Goal: Navigation & Orientation: Find specific page/section

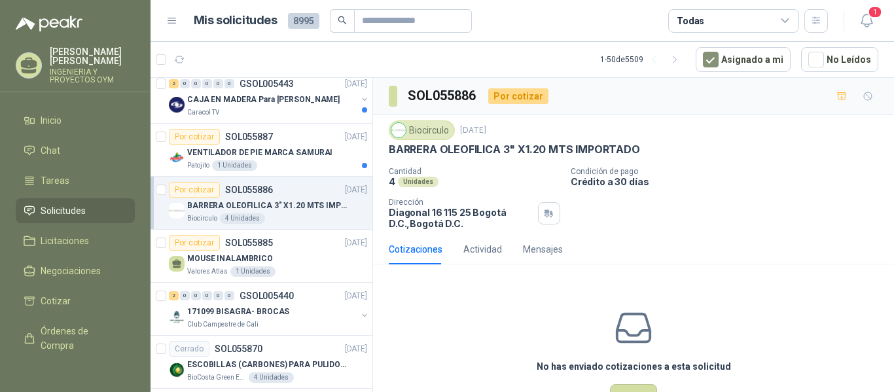
scroll to position [719, 0]
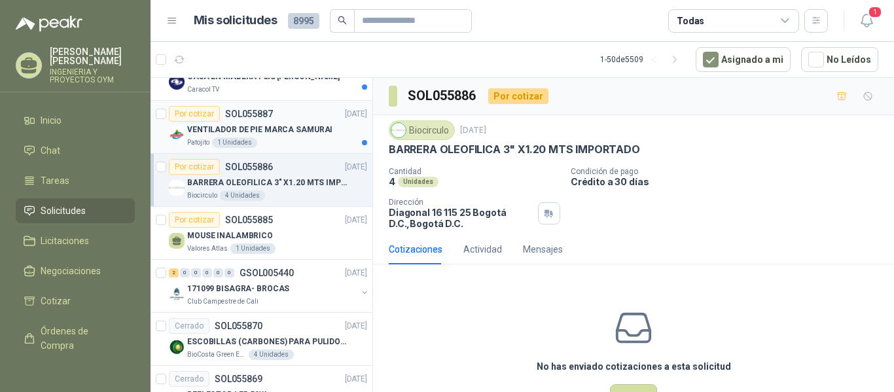
click at [288, 134] on p "VENTILADOR DE PIE MARCA SAMURAI" at bounding box center [259, 130] width 145 height 12
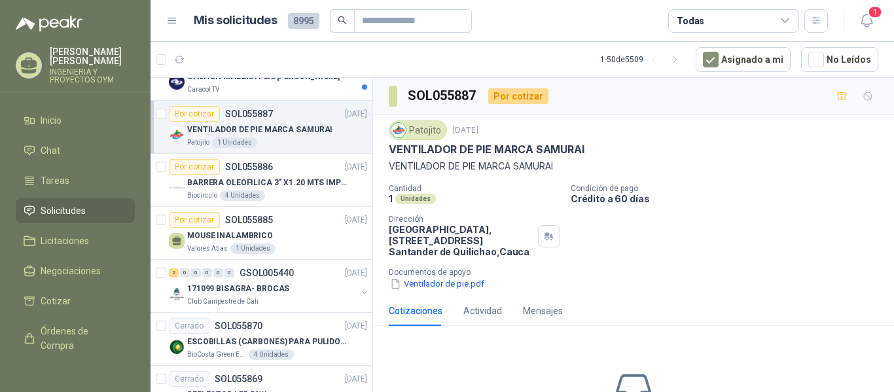
scroll to position [702, 0]
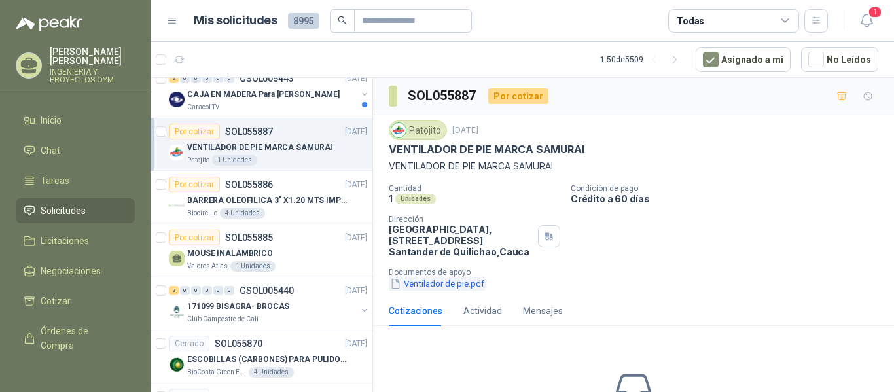
click at [407, 285] on button "Ventilador de pie.pdf" at bounding box center [437, 284] width 97 height 14
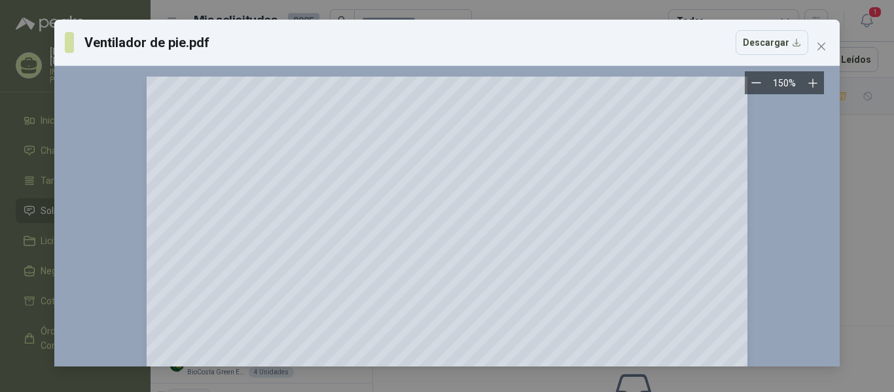
drag, startPoint x: 828, startPoint y: 105, endPoint x: 832, endPoint y: 189, distance: 84.5
click at [832, 189] on div "150 %" at bounding box center [447, 216] width 786 height 300
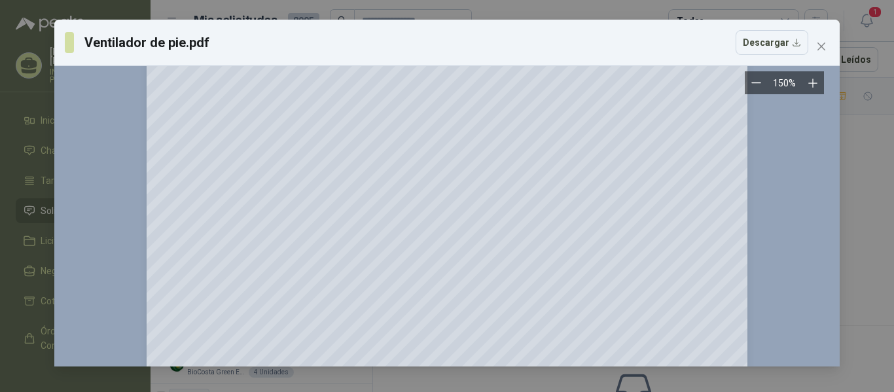
scroll to position [434, 0]
click at [822, 43] on icon "close" at bounding box center [821, 46] width 10 height 10
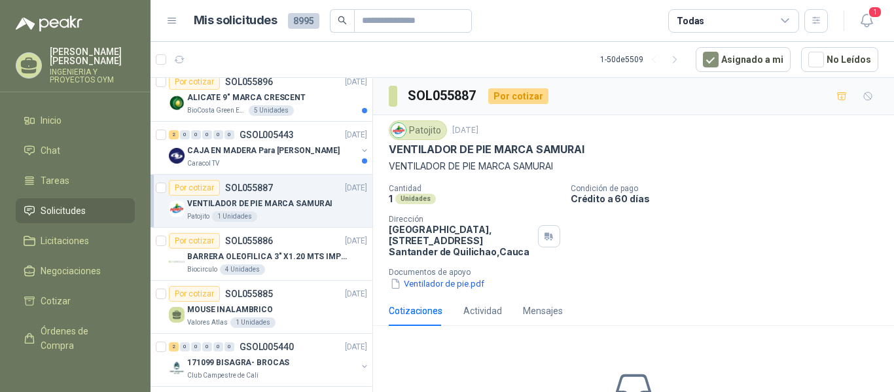
scroll to position [600, 0]
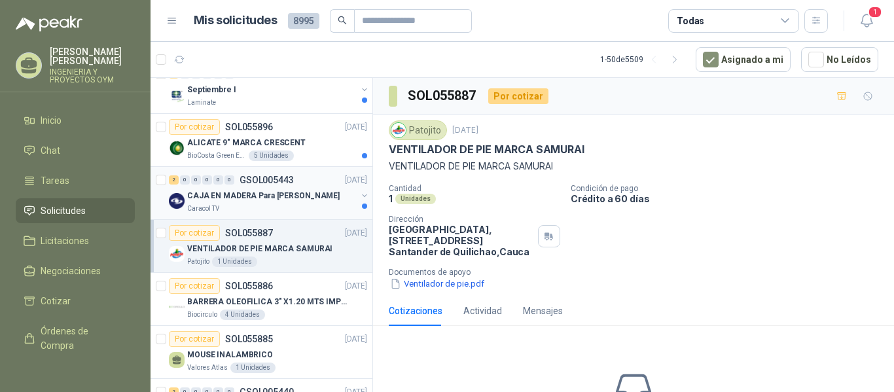
click at [275, 208] on div "Caracol TV" at bounding box center [272, 209] width 170 height 10
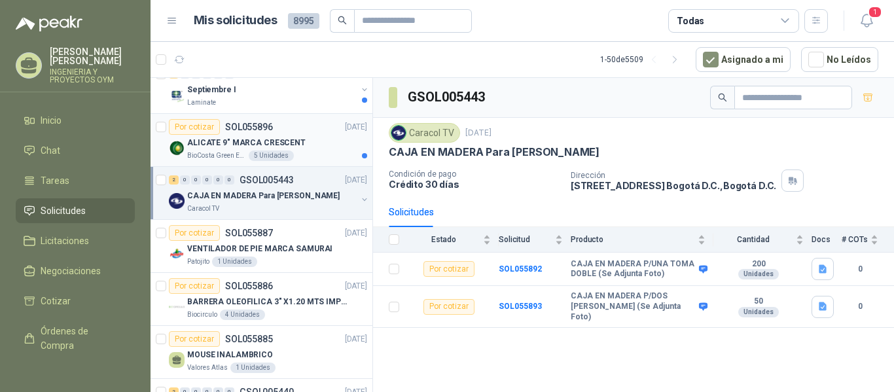
click at [252, 144] on p "ALICATE 9" MARCA CRESCENT" at bounding box center [246, 143] width 118 height 12
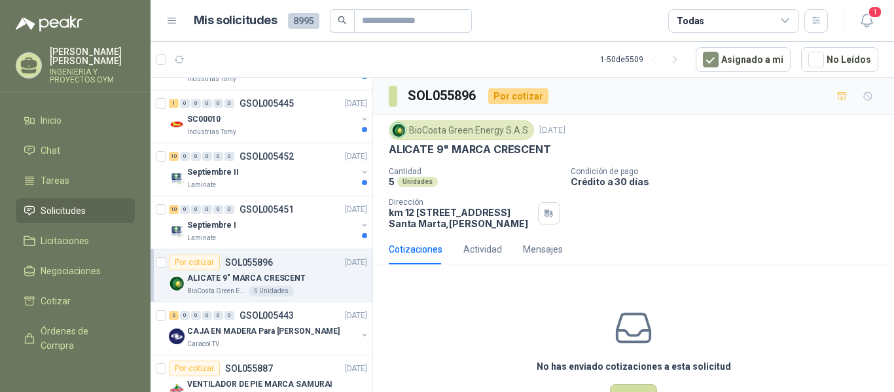
scroll to position [447, 0]
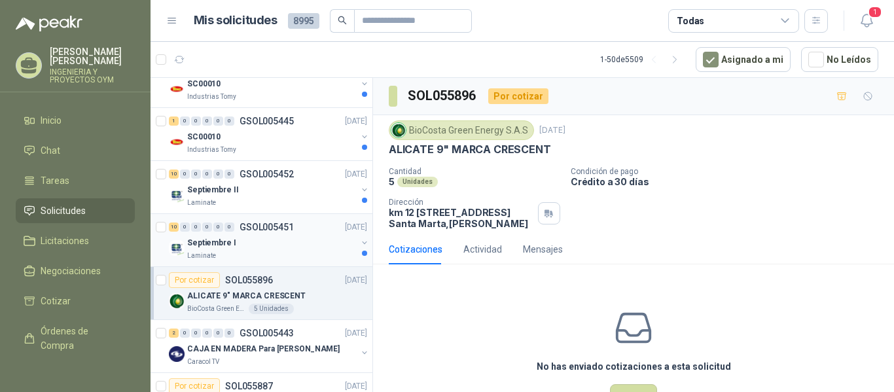
click at [283, 220] on div "10 0 0 0 0 0 GSOL005451 15/09/25" at bounding box center [269, 227] width 201 height 16
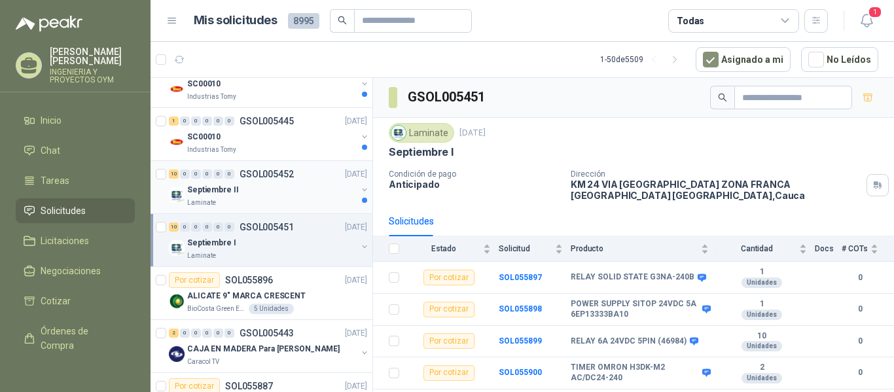
click at [288, 191] on div "Septiembre II" at bounding box center [272, 190] width 170 height 16
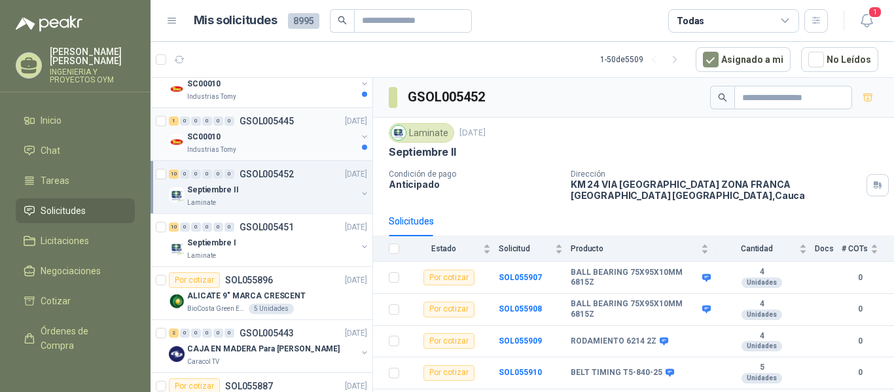
click at [293, 134] on div "SC00010" at bounding box center [272, 137] width 170 height 16
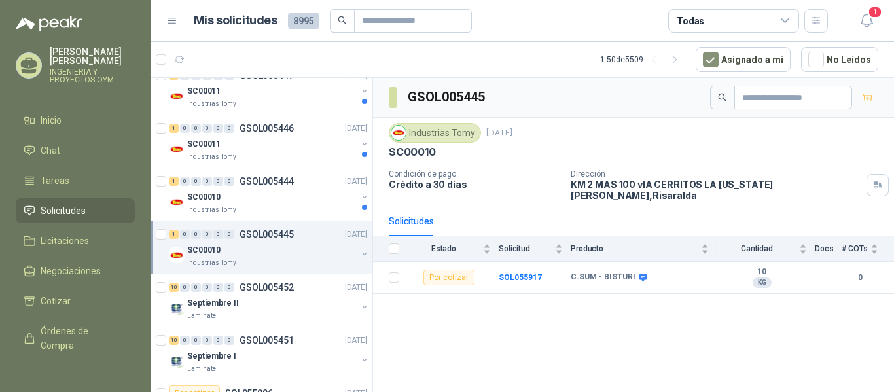
scroll to position [323, 0]
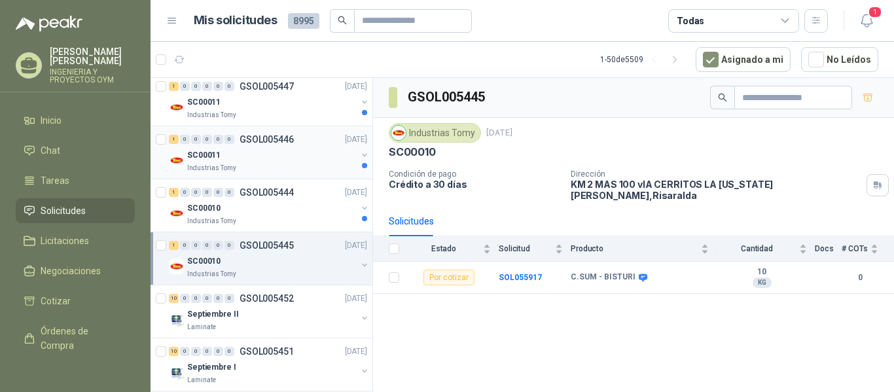
click at [332, 155] on div "SC00011" at bounding box center [272, 155] width 170 height 16
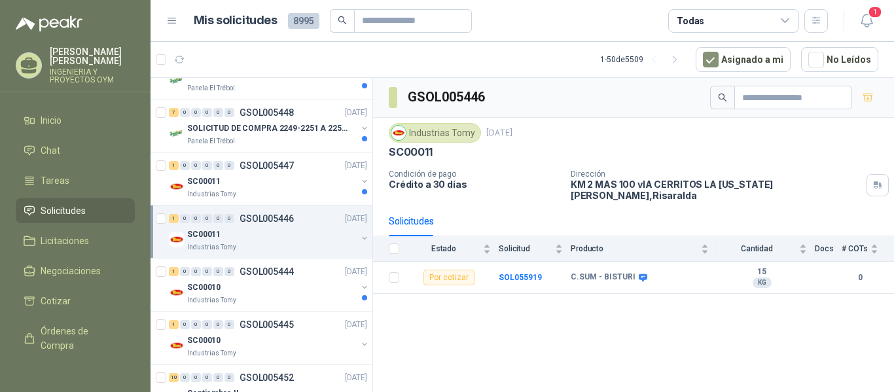
scroll to position [232, 0]
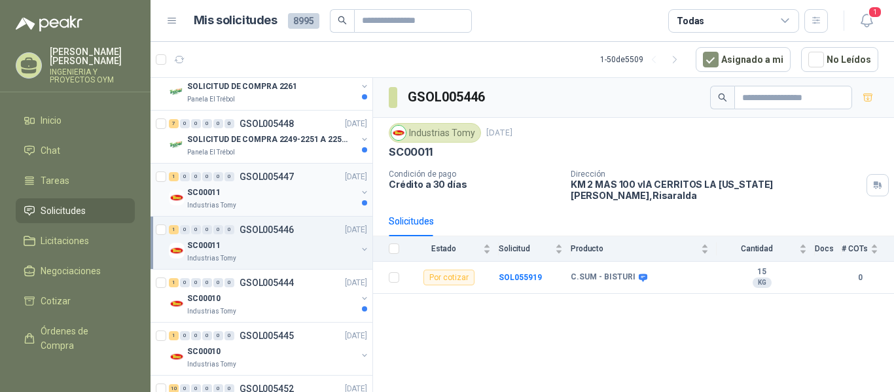
click at [287, 194] on div "SC00011" at bounding box center [272, 193] width 170 height 16
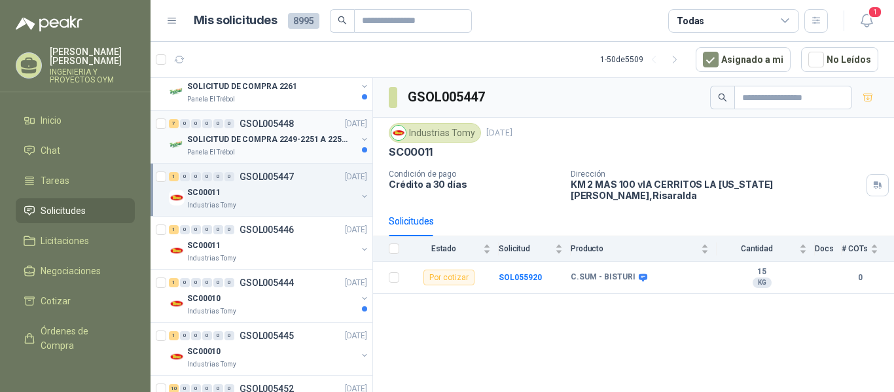
click at [289, 147] on div "Panela El Trébol" at bounding box center [272, 152] width 170 height 10
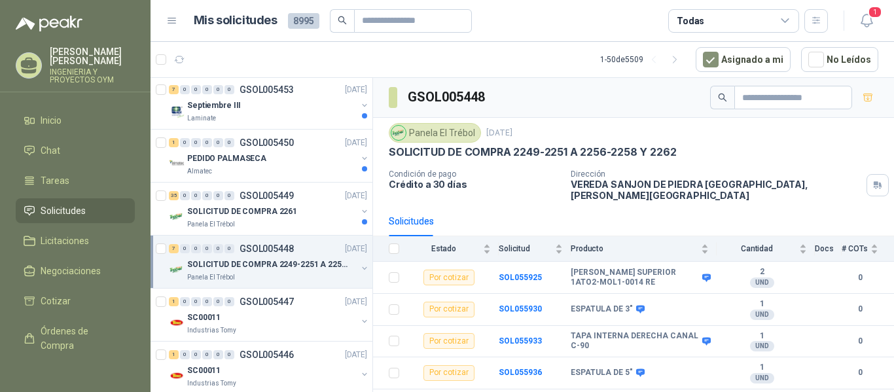
scroll to position [101, 0]
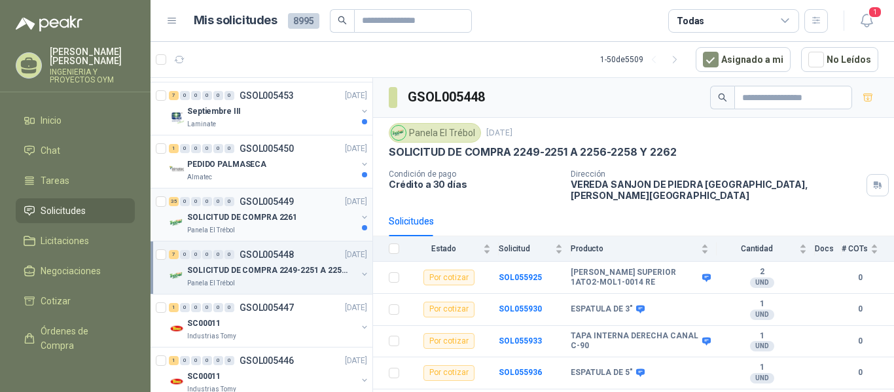
click at [278, 221] on p "SOLICITUD DE COMPRA 2261" at bounding box center [242, 217] width 110 height 12
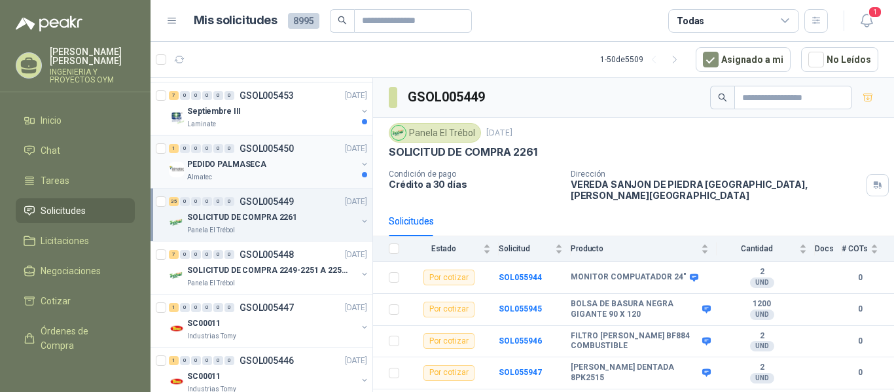
click at [274, 172] on div "PEDIDO PALMASECA" at bounding box center [272, 164] width 170 height 16
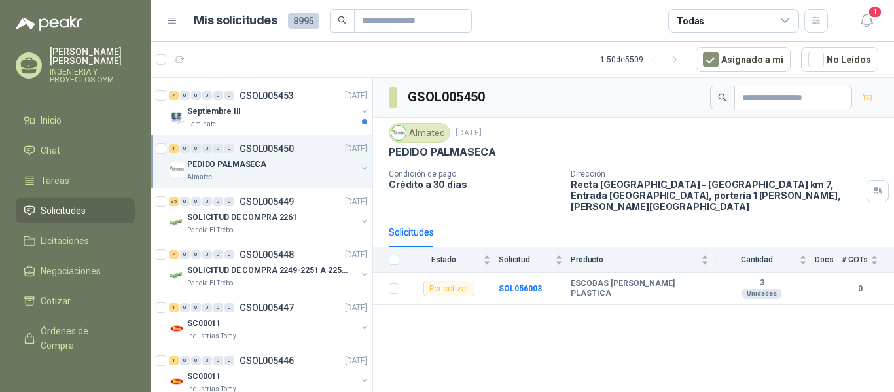
scroll to position [51, 0]
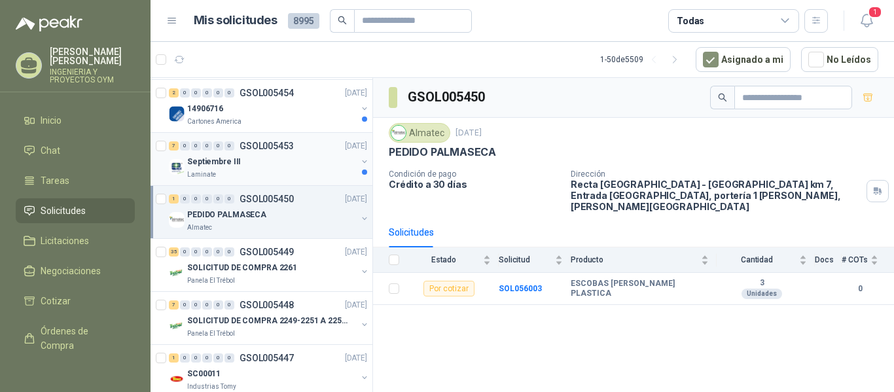
click at [279, 153] on div "7 0 0 0 0 0 GSOL005453 15/09/25" at bounding box center [269, 146] width 201 height 16
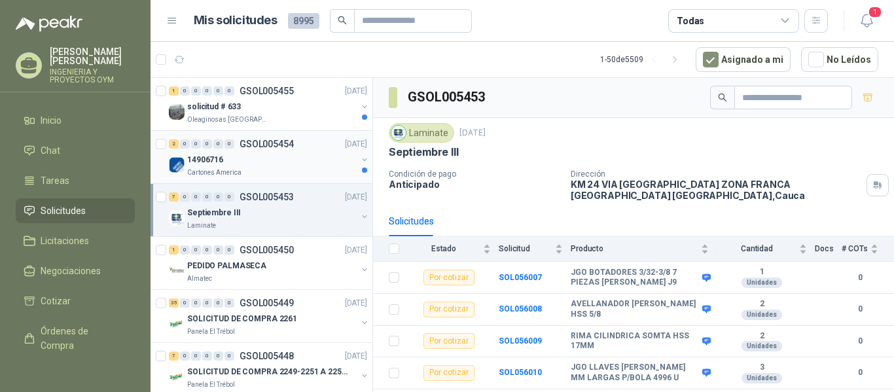
click at [274, 172] on div "Cartones America" at bounding box center [272, 173] width 170 height 10
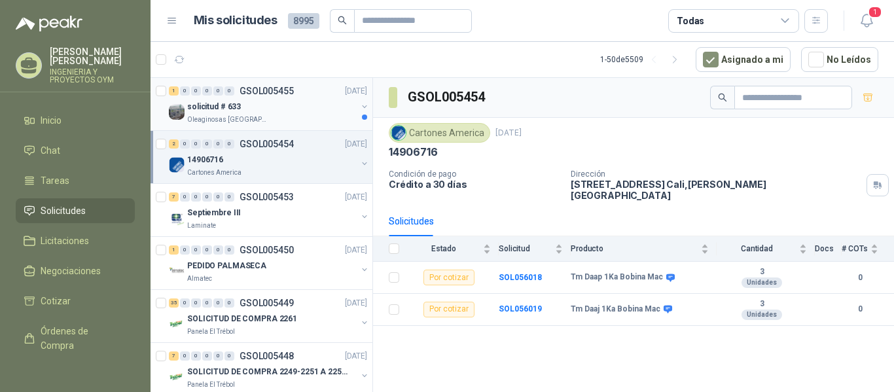
click at [292, 113] on div "solicitud # 633" at bounding box center [272, 107] width 170 height 16
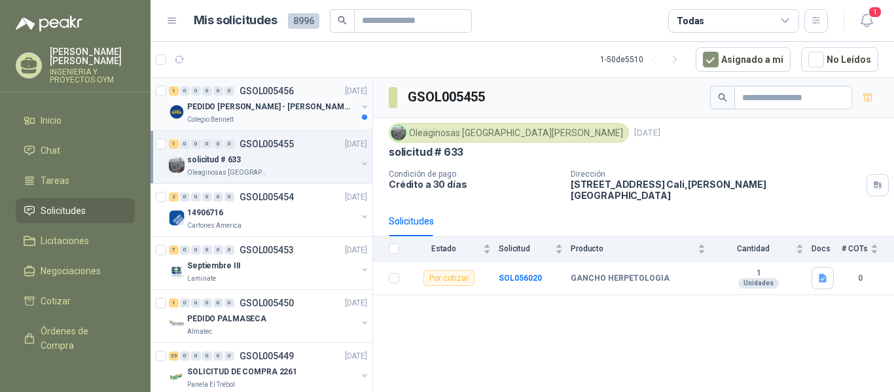
click at [297, 117] on div "Colegio Bennett" at bounding box center [272, 120] width 170 height 10
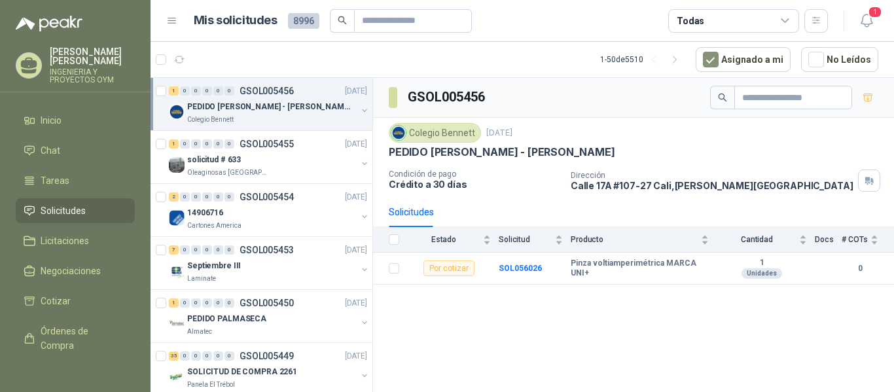
click at [268, 106] on p "PEDIDO [PERSON_NAME] - [PERSON_NAME]" at bounding box center [268, 107] width 163 height 12
